Goal: Navigation & Orientation: Find specific page/section

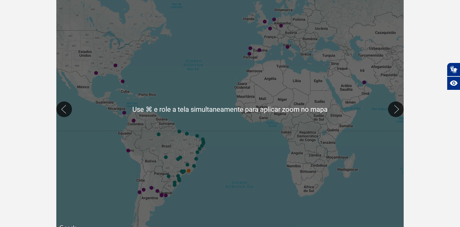
scroll to position [140, 0]
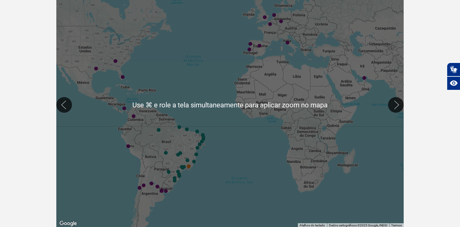
click at [244, 127] on div at bounding box center [230, 105] width 348 height 246
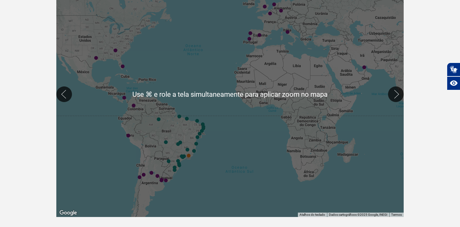
scroll to position [156, 0]
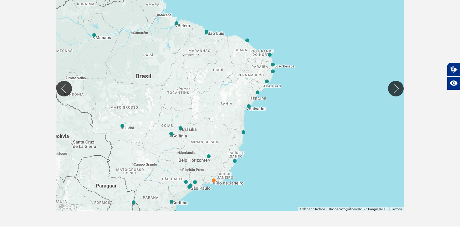
click at [216, 182] on div at bounding box center [230, 89] width 348 height 246
click at [214, 179] on img "Rio de Janeiro (GIG)" at bounding box center [214, 181] width 4 height 4
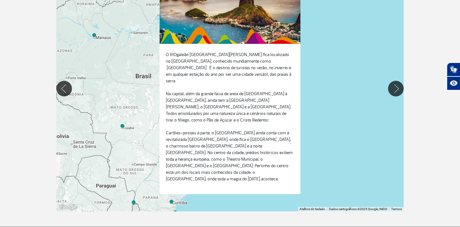
click at [307, 95] on div "Para iniciar o trajeto, pressione as teclas de seta." at bounding box center [230, 89] width 348 height 246
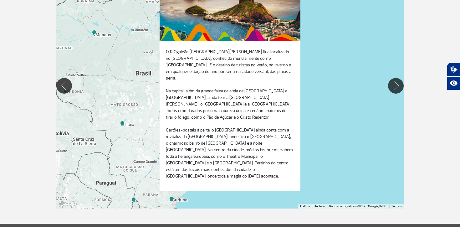
scroll to position [137, 0]
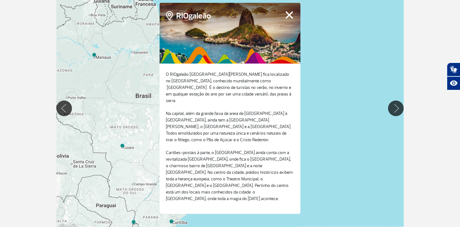
click at [287, 19] on button "Fechar" at bounding box center [290, 15] width 10 height 8
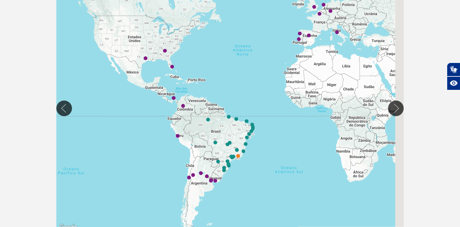
drag, startPoint x: 291, startPoint y: 79, endPoint x: 231, endPoint y: 134, distance: 81.8
click at [231, 134] on div at bounding box center [230, 108] width 348 height 246
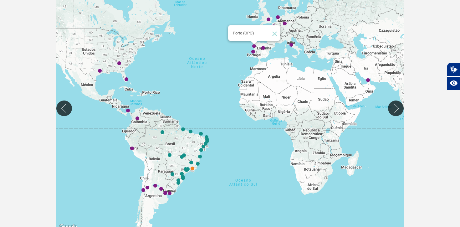
click at [255, 46] on img "Porto (OPO)" at bounding box center [254, 46] width 4 height 4
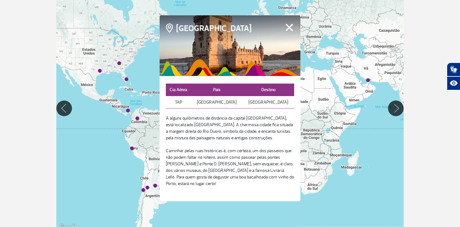
click at [290, 24] on div at bounding box center [230, 45] width 141 height 61
click at [291, 28] on button "Fechar" at bounding box center [290, 27] width 10 height 8
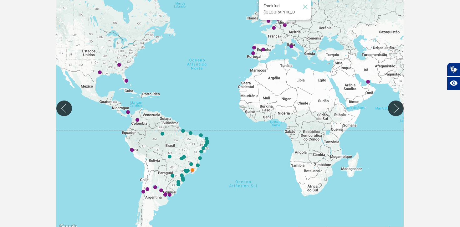
click at [285, 24] on img "Frankfurt (FRA)" at bounding box center [285, 25] width 4 height 4
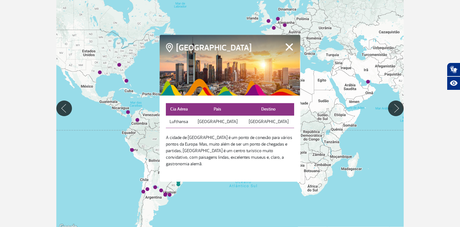
click at [289, 50] on button "Fechar" at bounding box center [290, 47] width 10 height 8
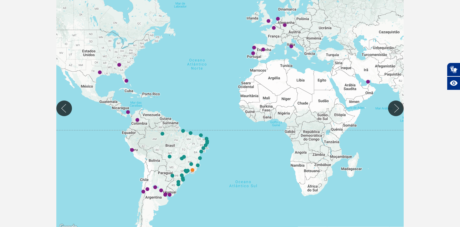
click at [274, 30] on div at bounding box center [230, 108] width 348 height 246
